Goal: Task Accomplishment & Management: Manage account settings

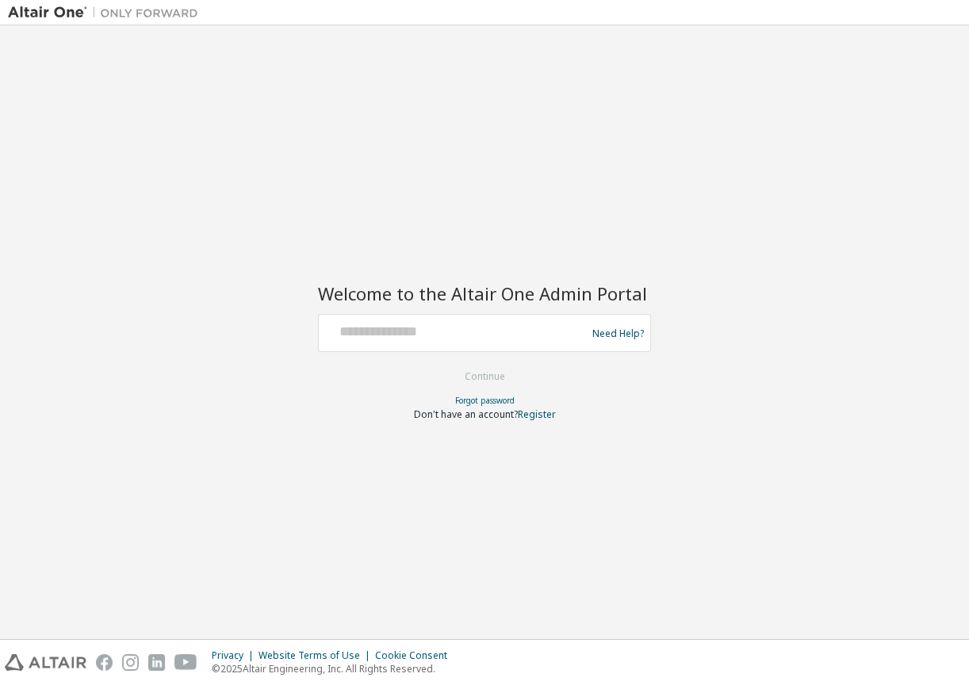
click at [714, 292] on div "Welcome to the Altair One Admin Portal Need Help? Please make sure that you pro…" at bounding box center [484, 332] width 953 height 598
click at [479, 331] on input "text" at bounding box center [454, 329] width 259 height 23
click at [793, 193] on div "Welcome to the Altair One Admin Portal Need Help? Please make sure that you pro…" at bounding box center [484, 332] width 953 height 598
drag, startPoint x: 736, startPoint y: 7, endPoint x: 724, endPoint y: 227, distance: 219.9
click at [724, 227] on div "Welcome to the Altair One Admin Portal Need Help? Please make sure that you pro…" at bounding box center [484, 332] width 953 height 598
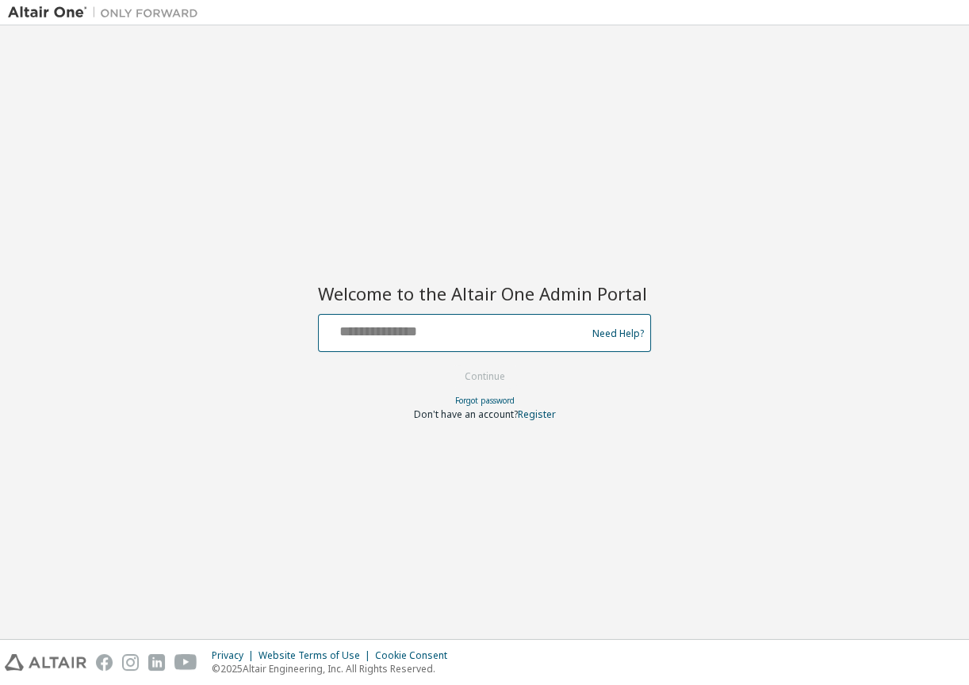
click at [416, 331] on input "text" at bounding box center [454, 329] width 259 height 23
type input "**********"
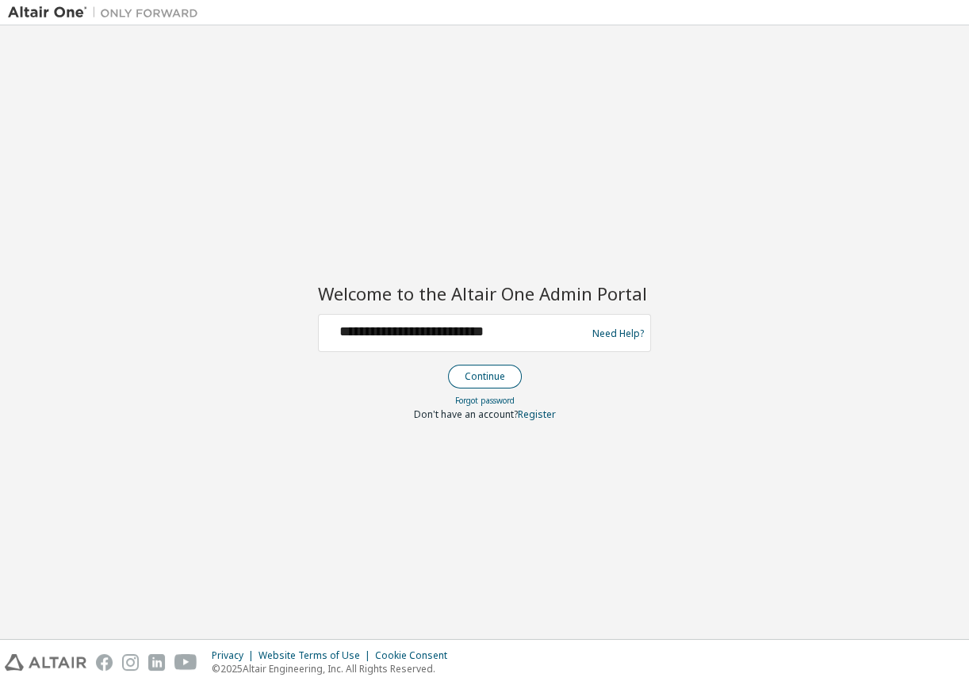
click at [489, 373] on button "Continue" at bounding box center [485, 377] width 74 height 24
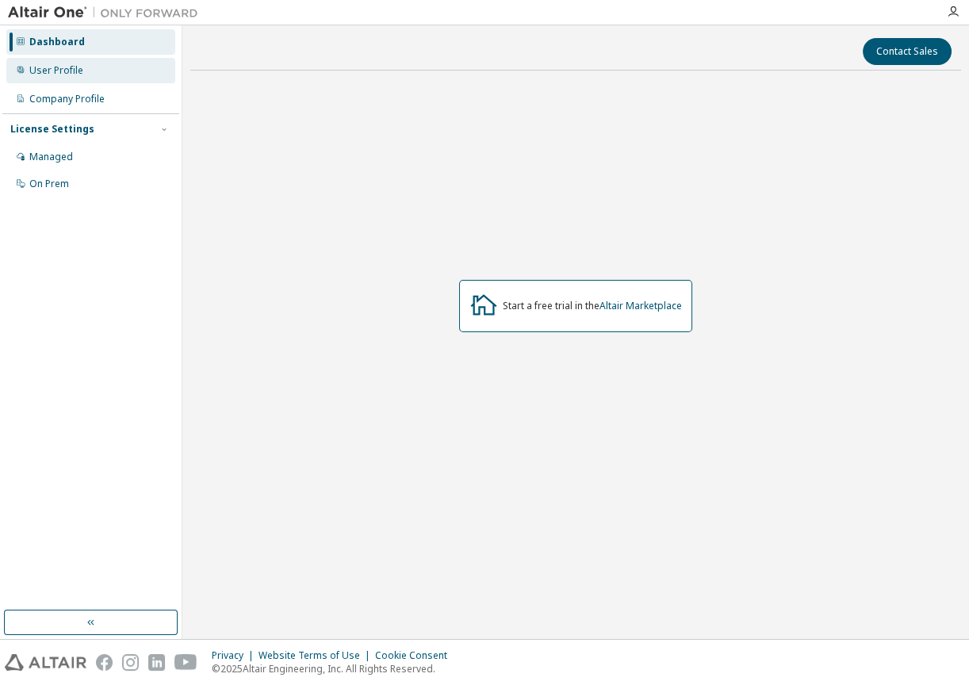
click at [77, 72] on div "User Profile" at bounding box center [56, 70] width 54 height 13
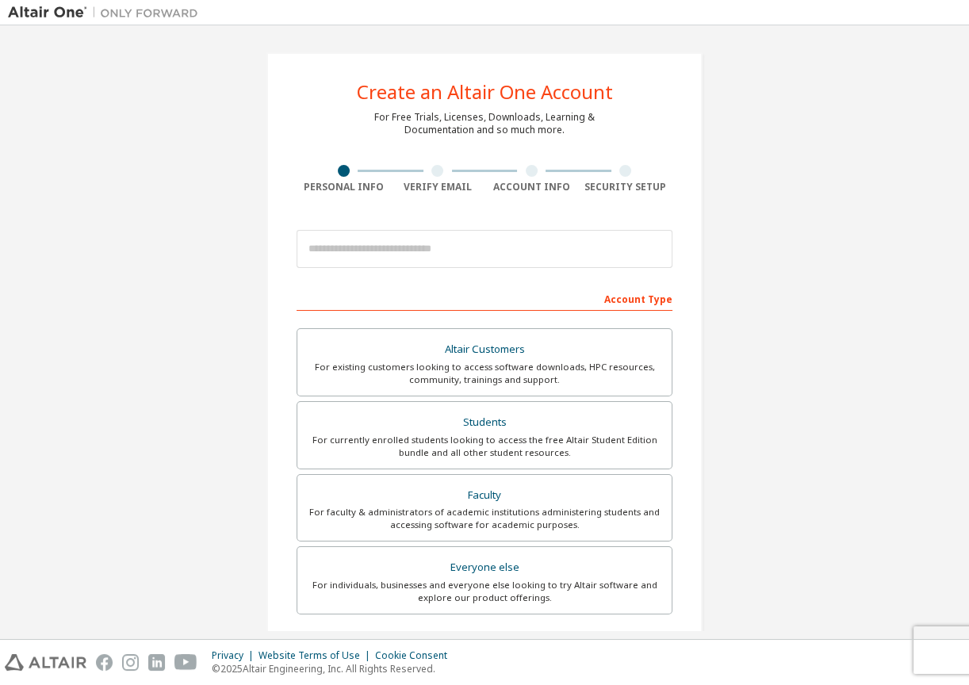
drag, startPoint x: 729, startPoint y: 174, endPoint x: 730, endPoint y: 165, distance: 8.8
